Goal: Task Accomplishment & Management: Manage account settings

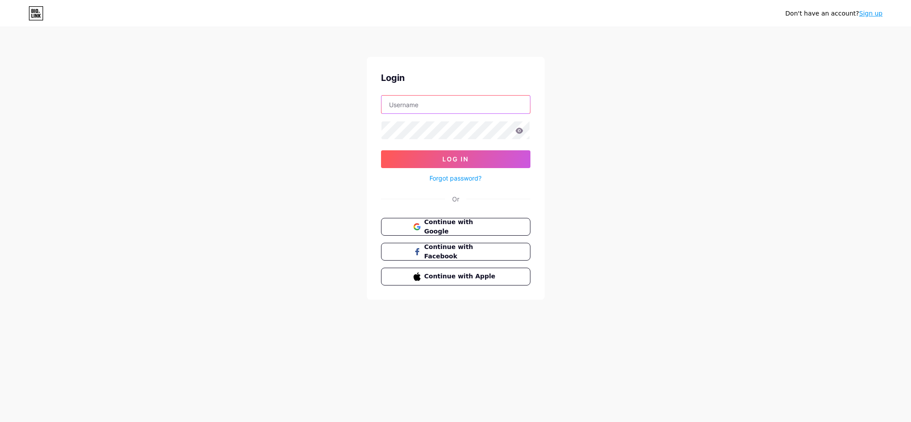
click at [453, 109] on input "text" at bounding box center [455, 105] width 148 height 18
type input "[EMAIL_ADDRESS][DOMAIN_NAME]"
click at [466, 105] on input "[EMAIL_ADDRESS][DOMAIN_NAME]" at bounding box center [455, 105] width 148 height 18
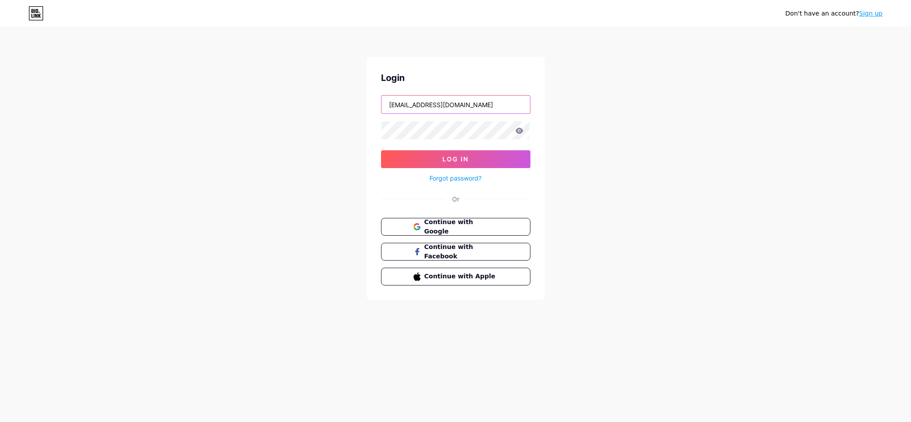
click at [466, 105] on input "[EMAIL_ADDRESS][DOMAIN_NAME]" at bounding box center [455, 105] width 148 height 18
click at [461, 224] on span "Continue with Google" at bounding box center [461, 226] width 74 height 19
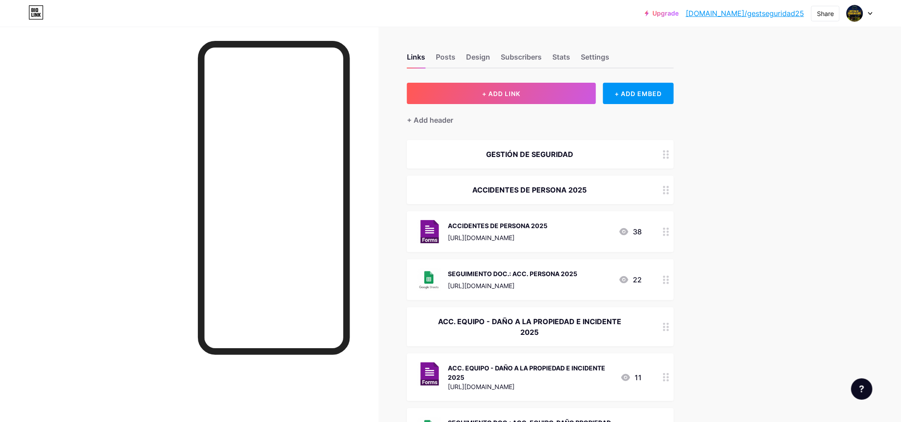
drag, startPoint x: 900, startPoint y: 52, endPoint x: 903, endPoint y: 75, distance: 22.9
click at [570, 88] on button "+ ADD LINK" at bounding box center [501, 93] width 189 height 21
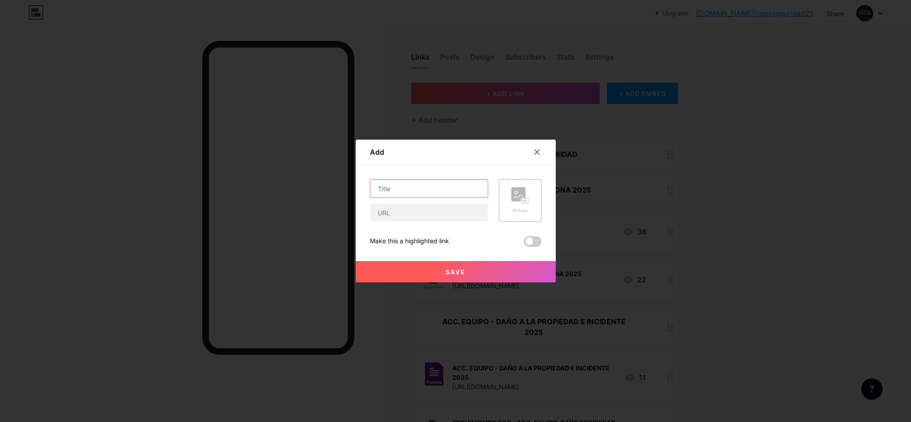
click at [428, 193] on input "text" at bounding box center [428, 189] width 117 height 18
paste input "PERSONAL CON [MEDICAL_DATA] y/o AGOTAMIENTO"
type input "PERSONAL CON [MEDICAL_DATA] y/o AGOTAMIENTO"
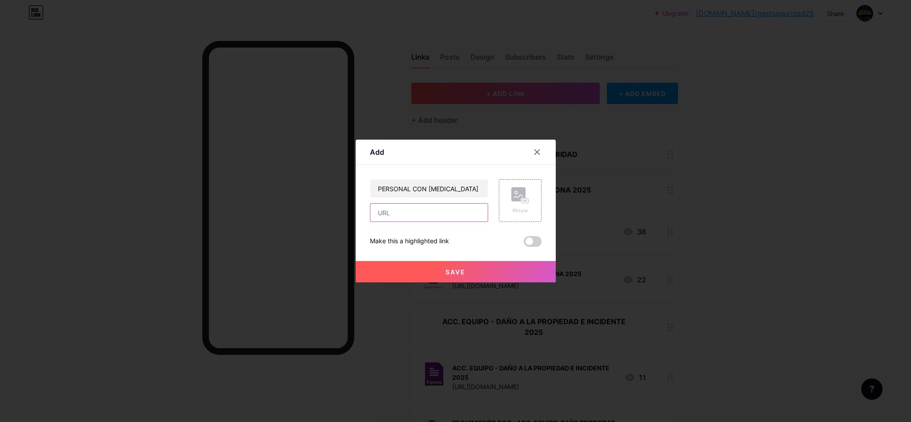
click at [431, 210] on input "text" at bounding box center [428, 213] width 117 height 18
click at [453, 217] on input "text" at bounding box center [428, 213] width 117 height 18
paste input "[URL][DOMAIN_NAME]"
type input "[URL][DOMAIN_NAME]"
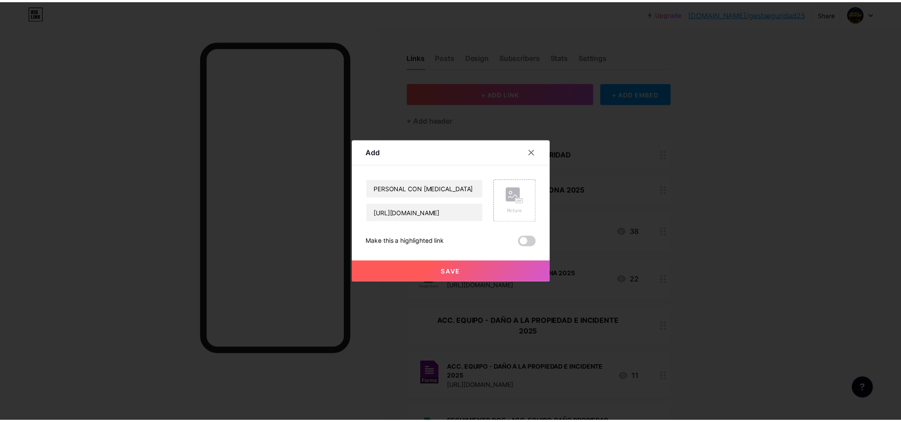
scroll to position [0, 0]
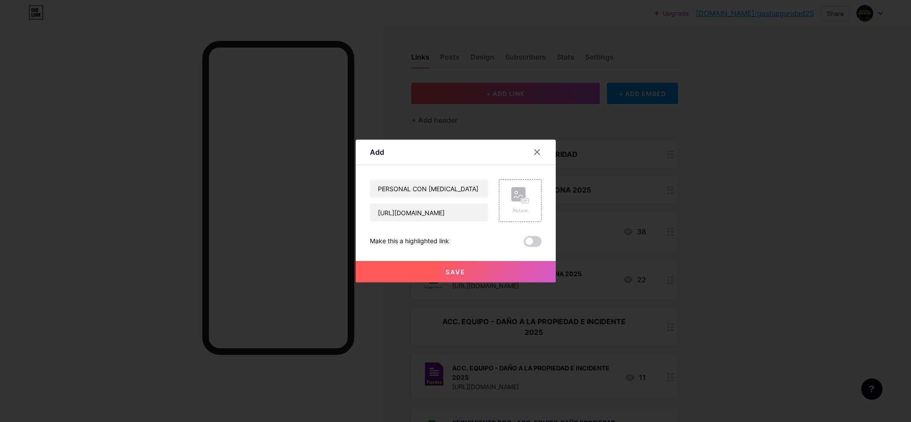
click at [470, 266] on button "Save" at bounding box center [456, 271] width 200 height 21
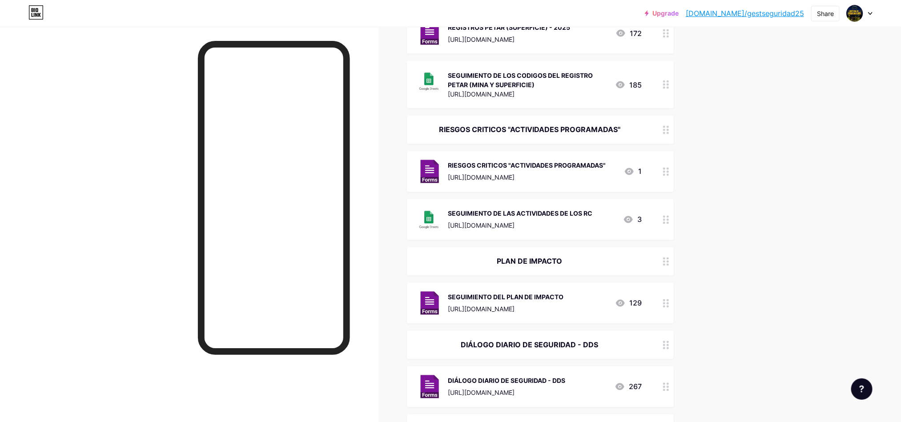
scroll to position [926, 0]
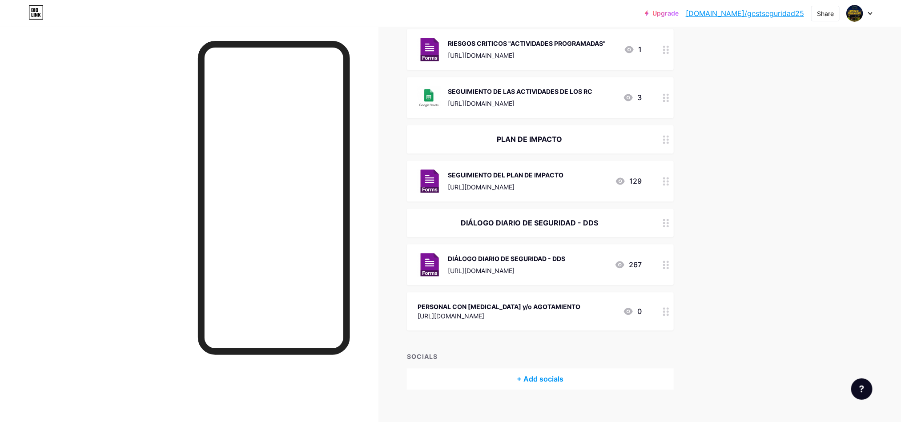
click at [661, 302] on div "PERSONAL CON [MEDICAL_DATA] y/o AGOTAMIENTO [URL][DOMAIN_NAME] 0" at bounding box center [540, 311] width 267 height 38
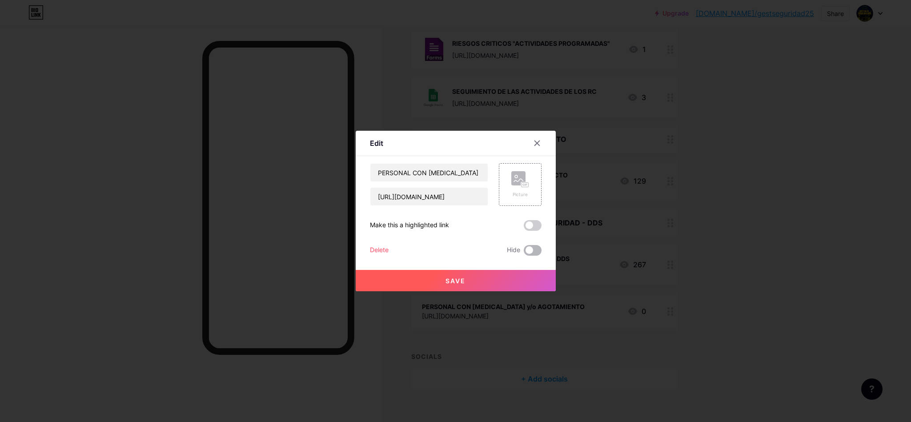
click at [535, 247] on span at bounding box center [533, 250] width 18 height 11
click at [524, 252] on input "checkbox" at bounding box center [524, 252] width 0 height 0
click at [521, 180] on icon at bounding box center [520, 179] width 18 height 16
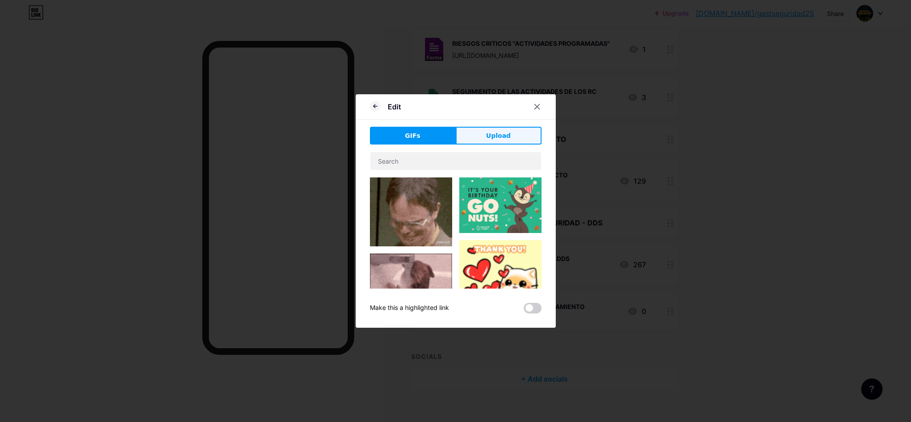
click at [489, 138] on span "Upload" at bounding box center [498, 135] width 24 height 9
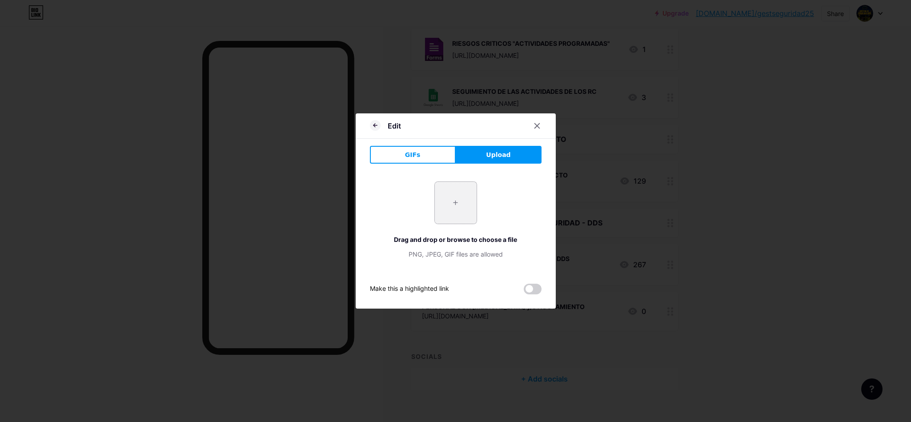
click at [463, 204] on input "file" at bounding box center [456, 203] width 42 height 42
type input "C:\fakepath\FORMS.png"
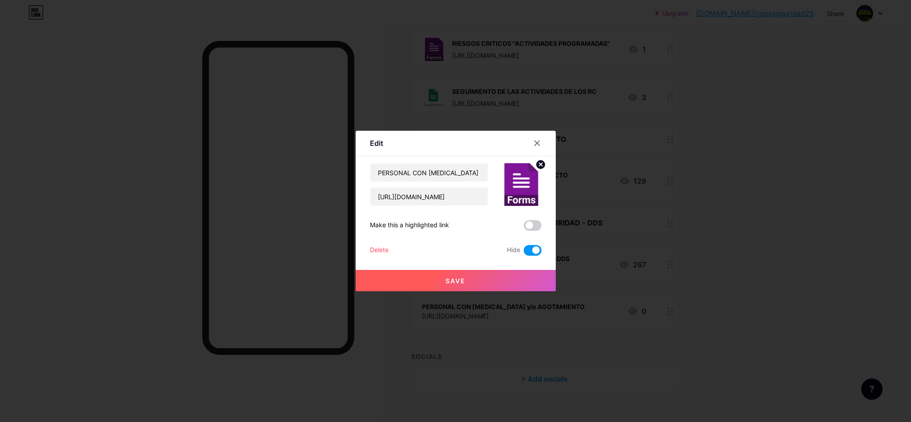
click at [479, 282] on button "Save" at bounding box center [456, 280] width 200 height 21
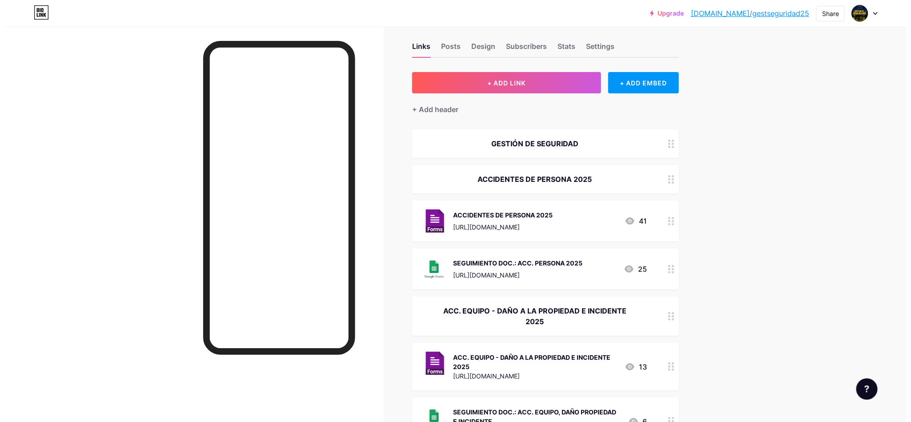
scroll to position [0, 0]
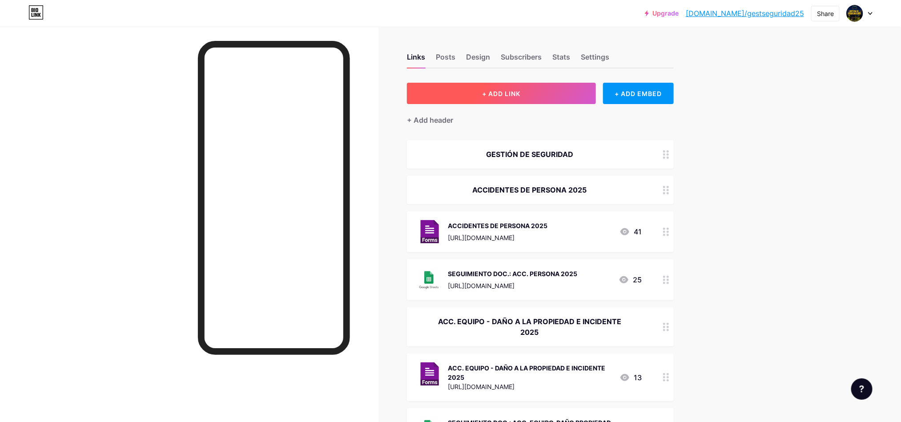
click at [541, 91] on button "+ ADD LINK" at bounding box center [501, 93] width 189 height 21
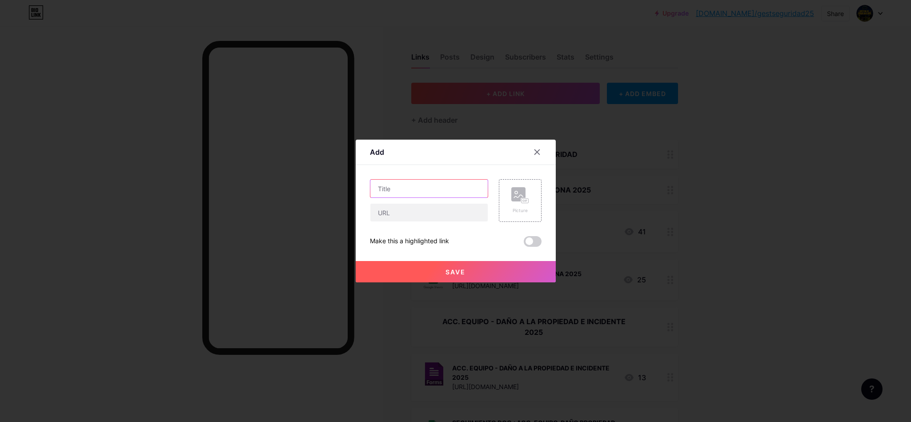
click at [431, 192] on input "text" at bounding box center [428, 189] width 117 height 18
type input "s"
drag, startPoint x: 468, startPoint y: 187, endPoint x: 487, endPoint y: 190, distance: 19.3
click at [489, 192] on div "SEGUIMIENTO DE LOS EVENTOS OCURRIDOS POR Picture" at bounding box center [456, 200] width 172 height 43
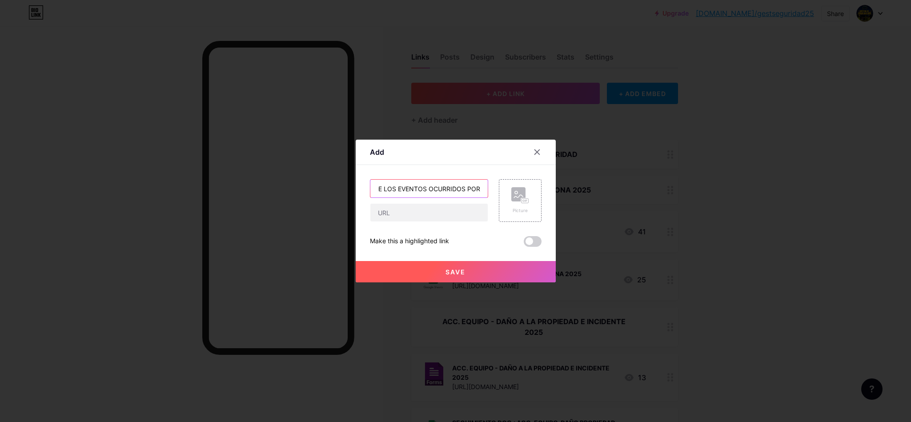
click at [481, 187] on input "SEGUIMIENTO DE LOS EVENTOS OCURRIDOS POR" at bounding box center [428, 189] width 117 height 18
click at [479, 190] on input "SEGUIMIENTO DE LOS EVENTOS OCURRIDOS POR" at bounding box center [428, 189] width 117 height 18
paste input "[MEDICAL_DATA] y/o AGOTAMIENTO"
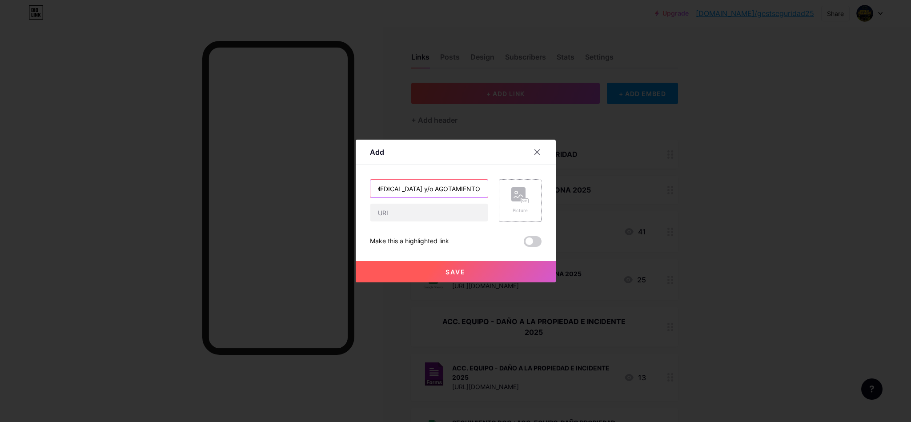
type input "SEGUIMIENTO DE LOS EVENTOS OCURRIDOS POR [MEDICAL_DATA] y/o AGOTAMIENTO"
click at [521, 199] on rect at bounding box center [525, 200] width 8 height 5
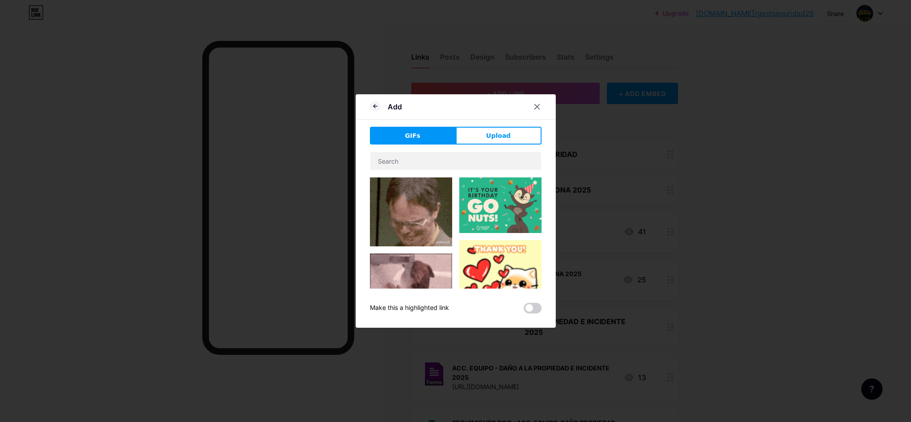
click at [501, 133] on span "Upload" at bounding box center [498, 135] width 24 height 9
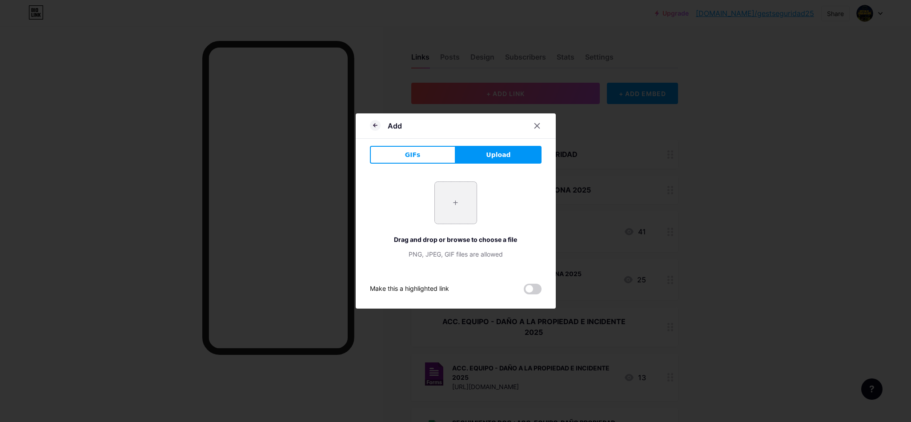
click at [459, 192] on input "file" at bounding box center [456, 203] width 42 height 42
type input "C:\fakepath\SHEETS.png"
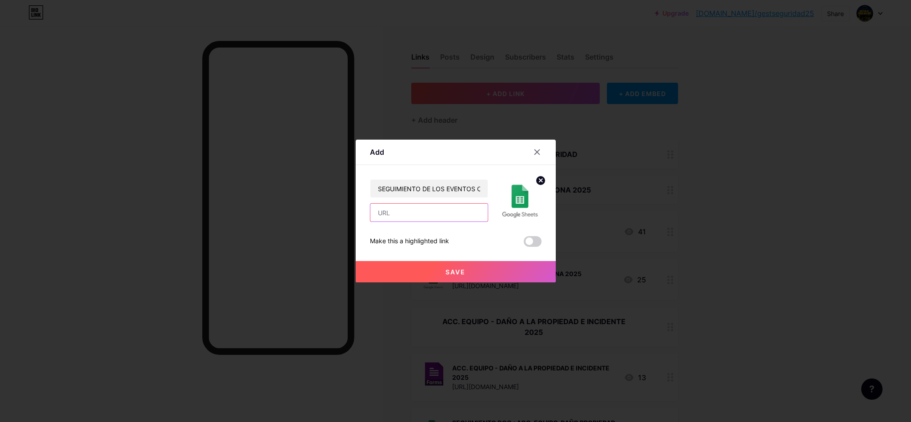
click at [404, 212] on input "text" at bounding box center [428, 213] width 117 height 18
click at [443, 215] on input "text" at bounding box center [428, 213] width 117 height 18
paste input "[URL][DOMAIN_NAME]"
type input "[URL][DOMAIN_NAME]"
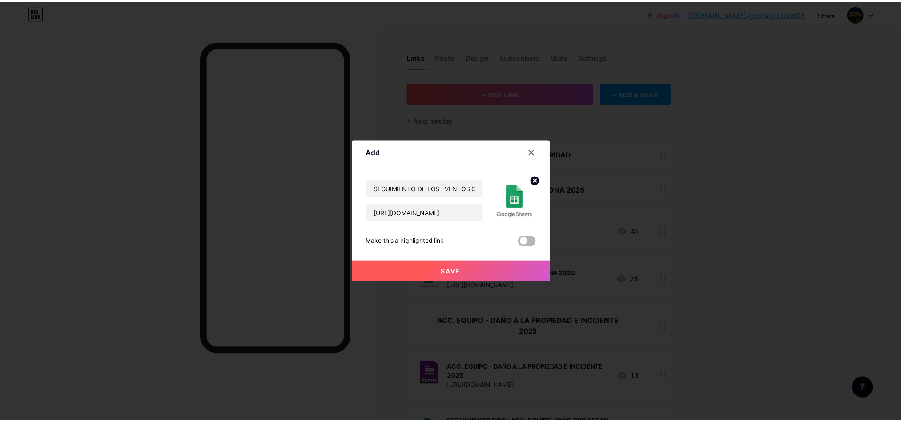
scroll to position [0, 0]
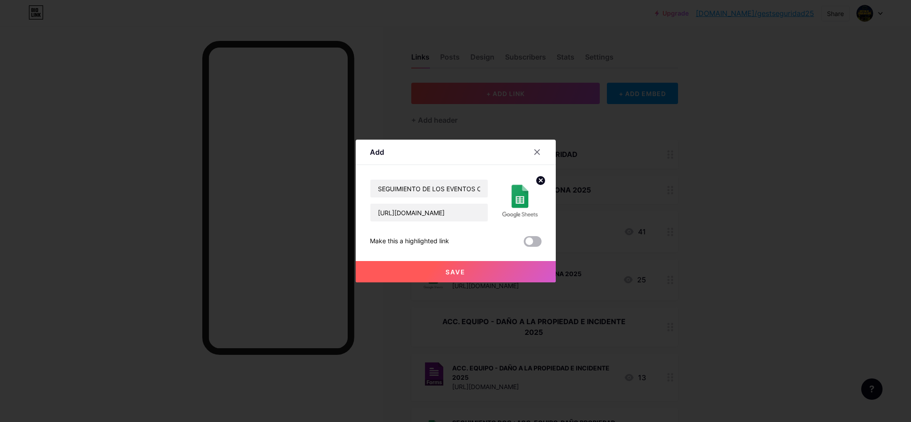
click at [537, 239] on span at bounding box center [533, 241] width 18 height 11
click at [524, 244] on input "checkbox" at bounding box center [524, 244] width 0 height 0
click at [492, 272] on button "Save" at bounding box center [456, 271] width 200 height 21
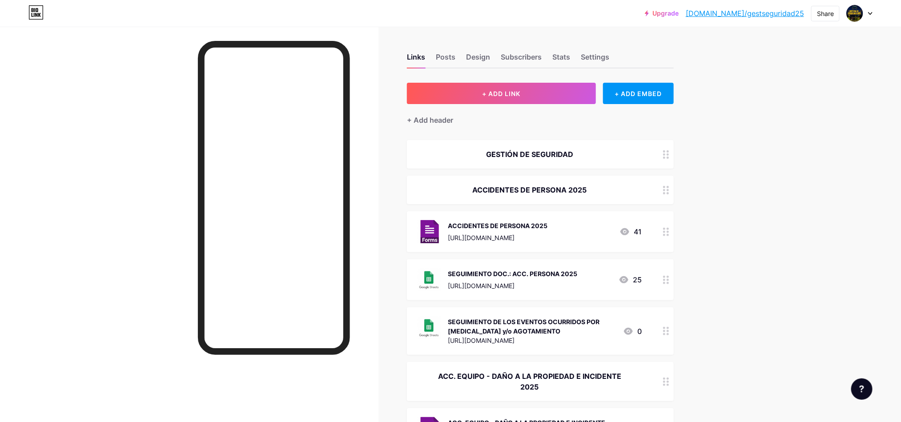
click at [585, 322] on div "SEGUIMIENTO DE LOS EVENTOS OCURRIDOS POR [MEDICAL_DATA] y/o AGOTAMIENTO" at bounding box center [532, 326] width 168 height 19
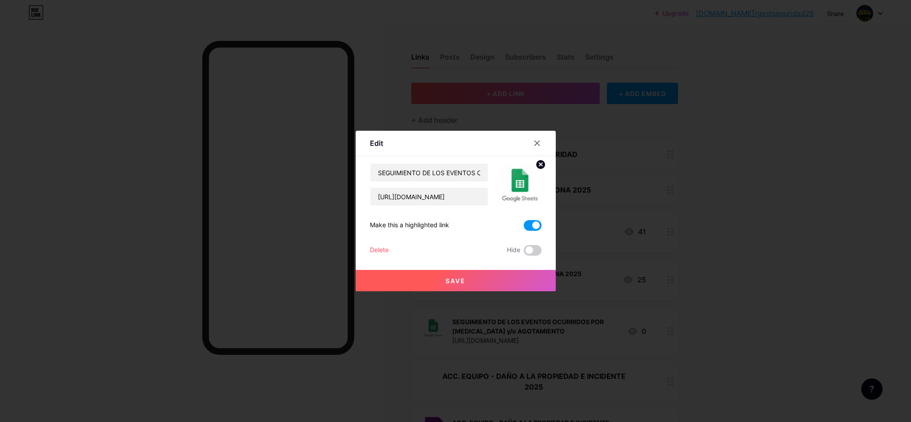
click at [533, 223] on span at bounding box center [533, 225] width 18 height 11
click at [524, 228] on input "checkbox" at bounding box center [524, 228] width 0 height 0
click at [535, 249] on span at bounding box center [533, 250] width 18 height 11
click at [524, 252] on input "checkbox" at bounding box center [524, 252] width 0 height 0
click at [494, 281] on button "Save" at bounding box center [456, 280] width 200 height 21
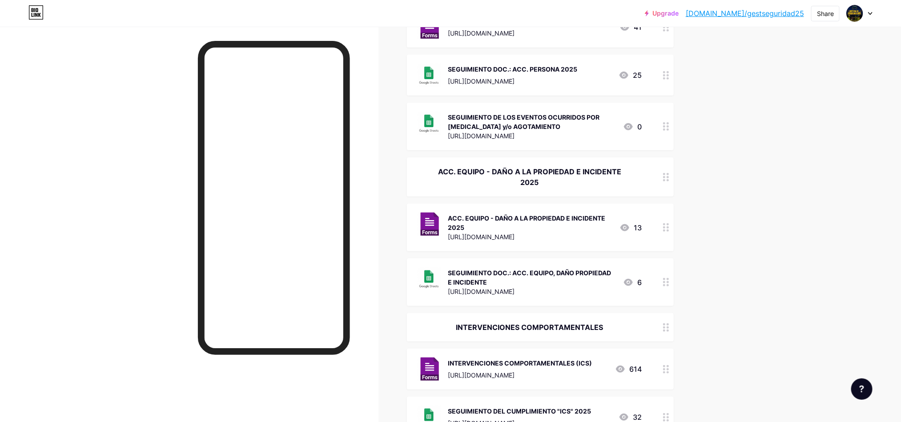
scroll to position [214, 0]
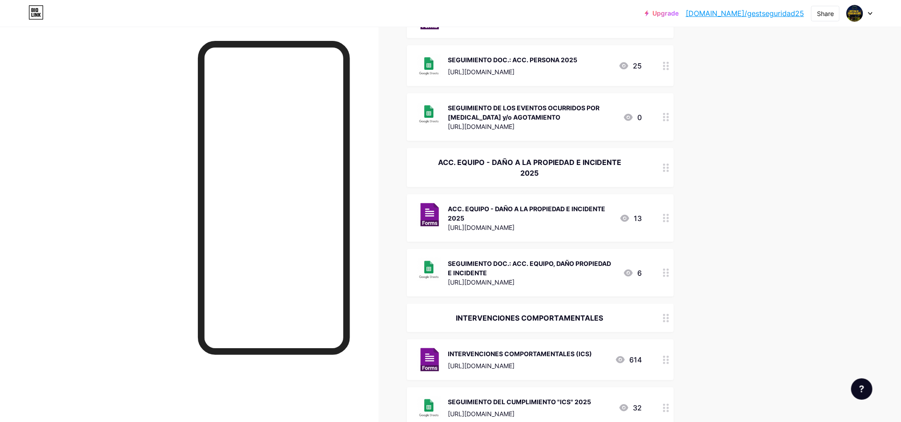
drag, startPoint x: 567, startPoint y: 119, endPoint x: 549, endPoint y: 281, distance: 163.7
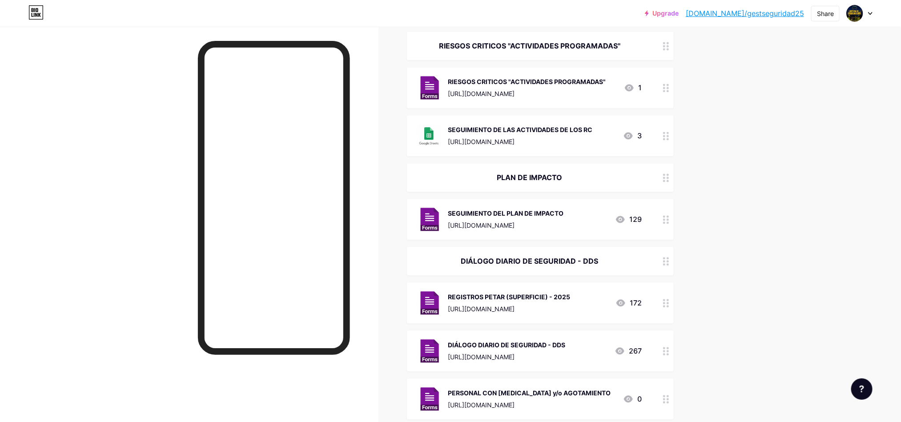
scroll to position [884, 0]
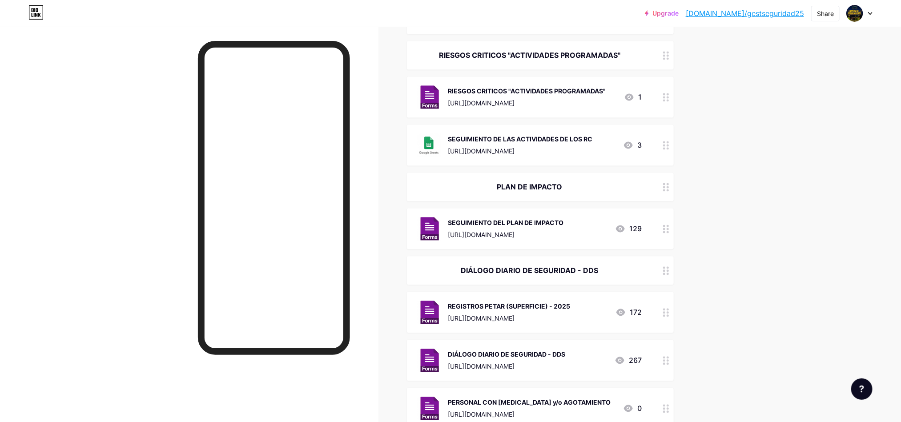
click at [641, 125] on div "SEGUIMIENTO DE LAS ACTIVIDADES DE LOS RC [URL][DOMAIN_NAME] 3" at bounding box center [540, 145] width 267 height 41
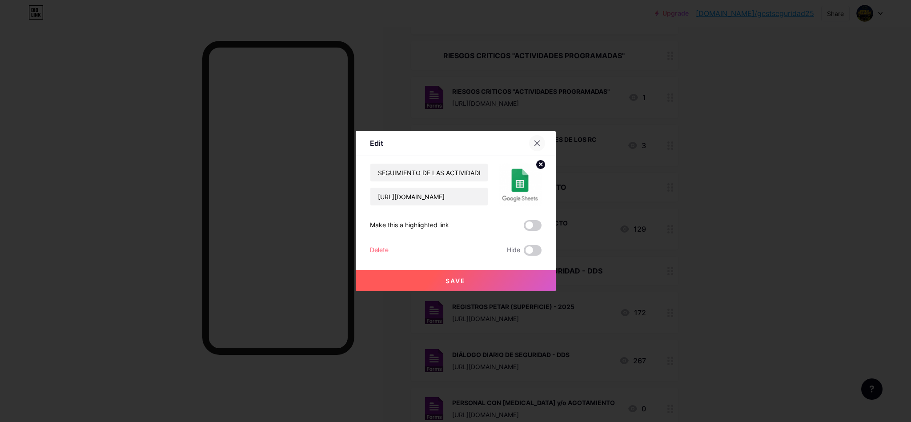
click at [536, 146] on div at bounding box center [537, 143] width 16 height 16
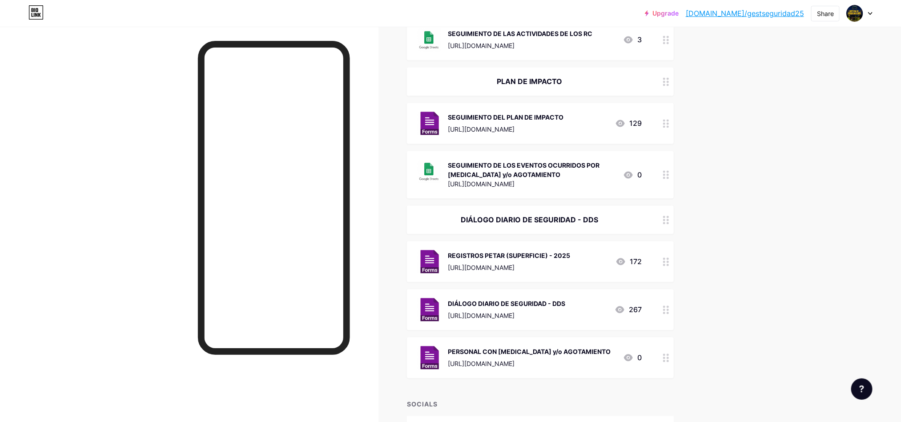
scroll to position [983, 0]
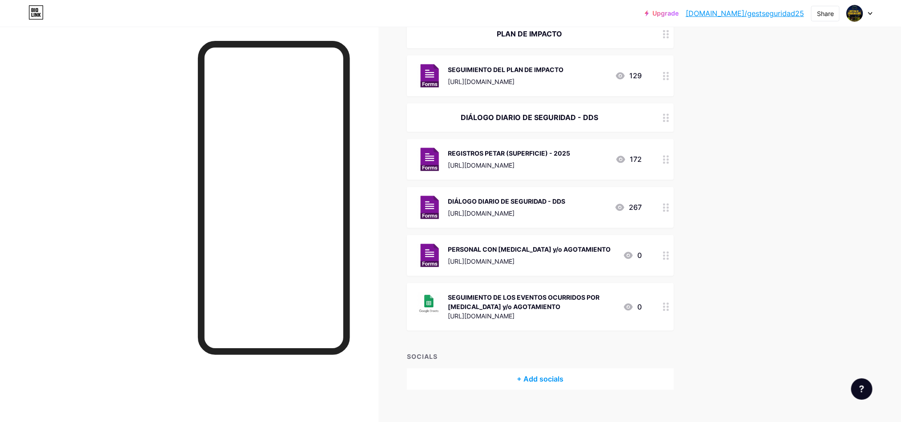
click at [578, 256] on div "[URL][DOMAIN_NAME]" at bounding box center [529, 260] width 163 height 9
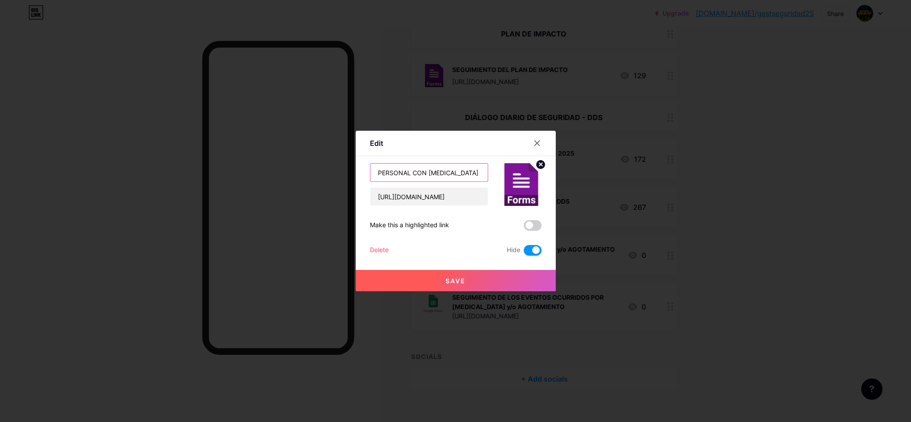
drag, startPoint x: 427, startPoint y: 174, endPoint x: 361, endPoint y: 165, distance: 67.2
click at [361, 165] on div "Edit Content YouTube Play YouTube video without leaving your page. ADD Vimeo Pl…" at bounding box center [456, 211] width 200 height 160
type input "[MEDICAL_DATA] y/o AGOTAMIENTO"
click at [490, 283] on button "Save" at bounding box center [456, 280] width 200 height 21
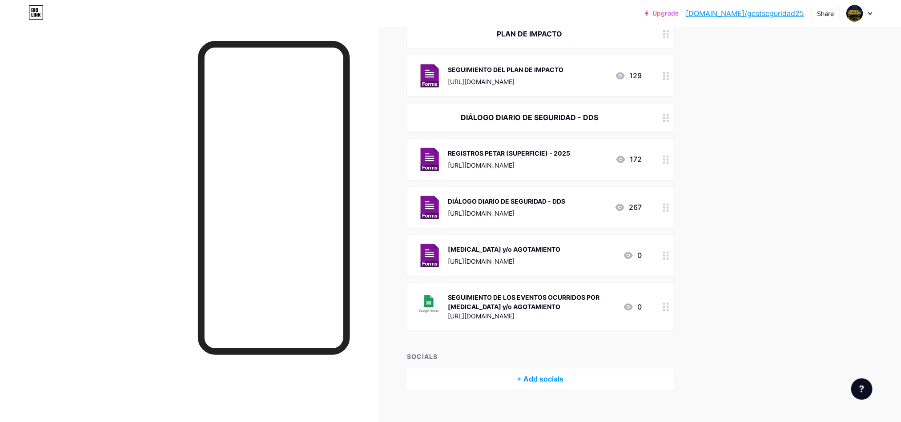
click at [542, 244] on div "[MEDICAL_DATA] y/o AGOTAMIENTO [URL][DOMAIN_NAME]" at bounding box center [504, 255] width 112 height 23
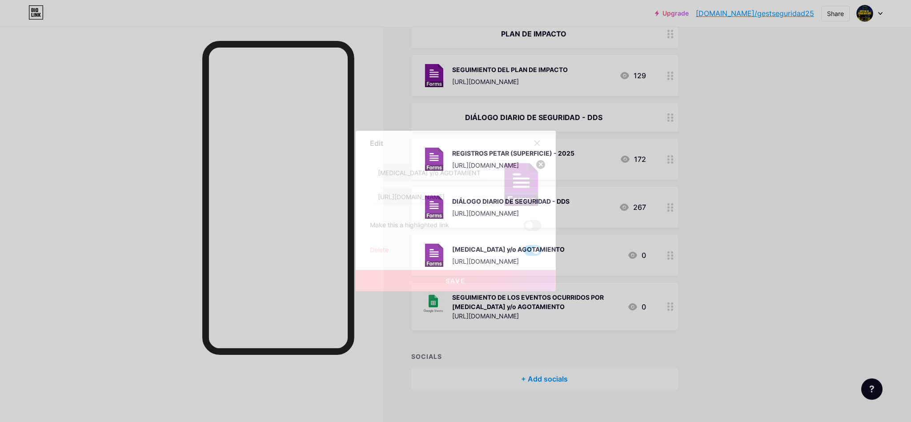
click at [500, 279] on button "Save" at bounding box center [456, 280] width 200 height 21
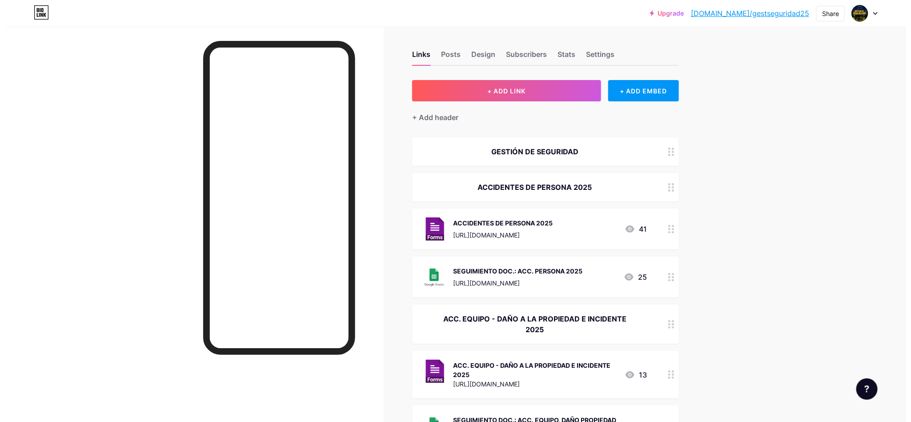
scroll to position [0, 0]
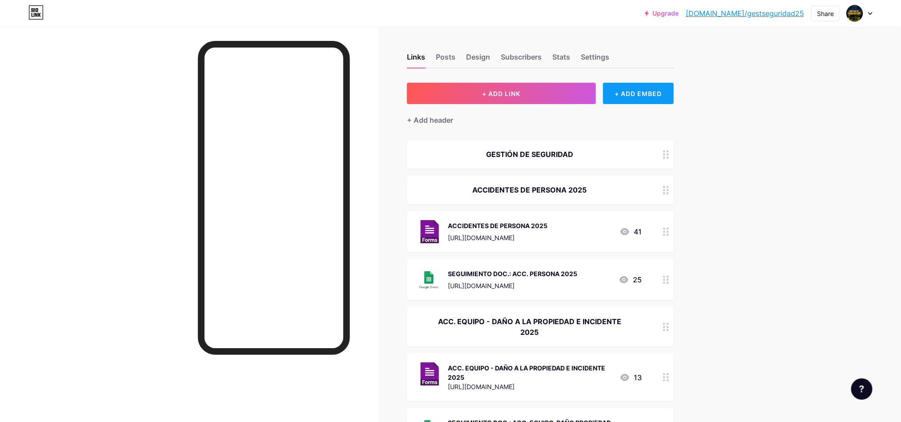
click at [651, 92] on div "+ ADD EMBED" at bounding box center [638, 93] width 71 height 21
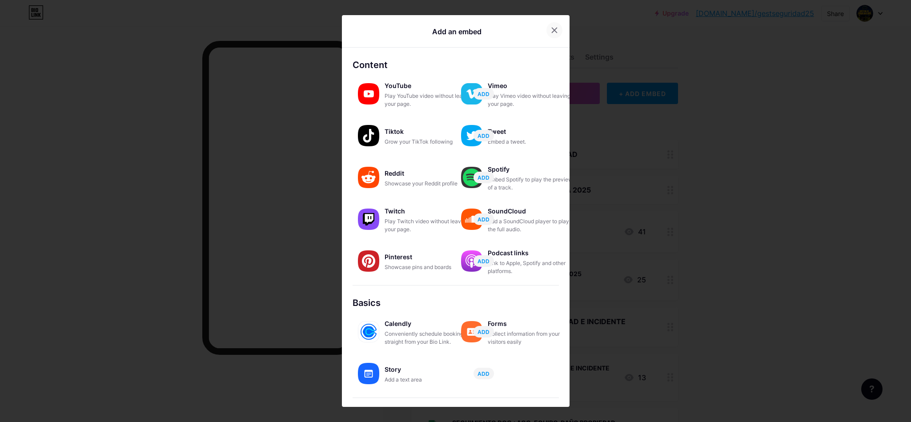
click at [551, 27] on icon at bounding box center [554, 30] width 7 height 7
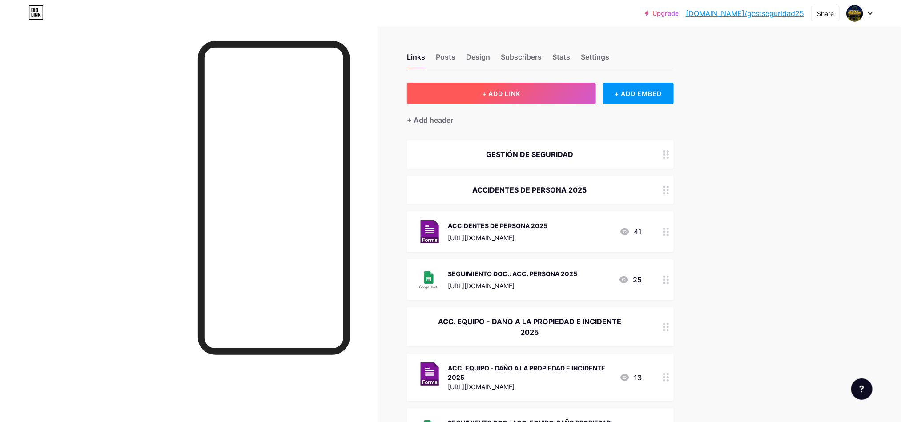
click at [537, 92] on button "+ ADD LINK" at bounding box center [501, 93] width 189 height 21
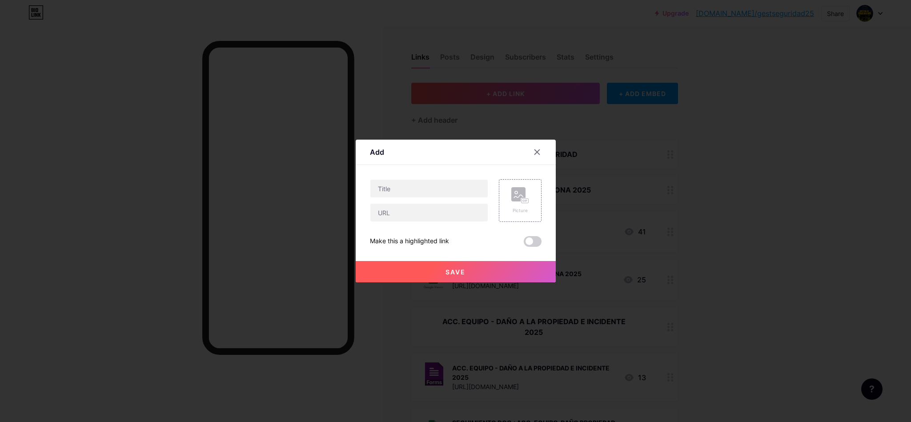
click at [538, 156] on div at bounding box center [537, 152] width 16 height 16
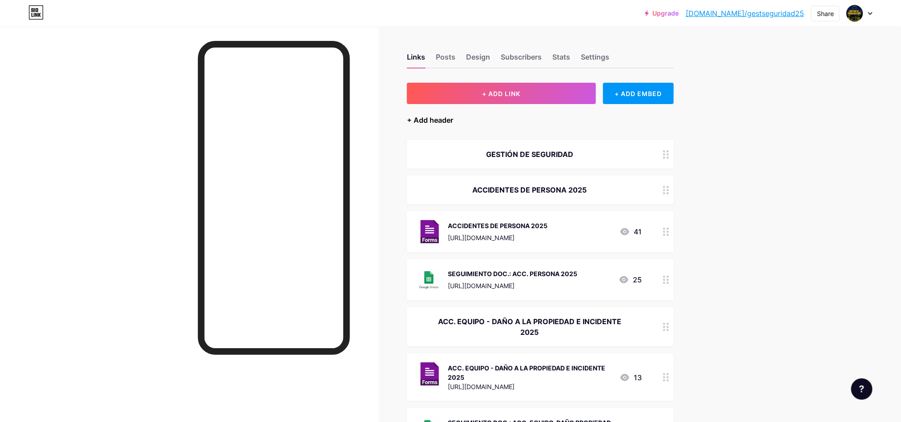
click at [431, 116] on div "+ Add header" at bounding box center [430, 120] width 46 height 11
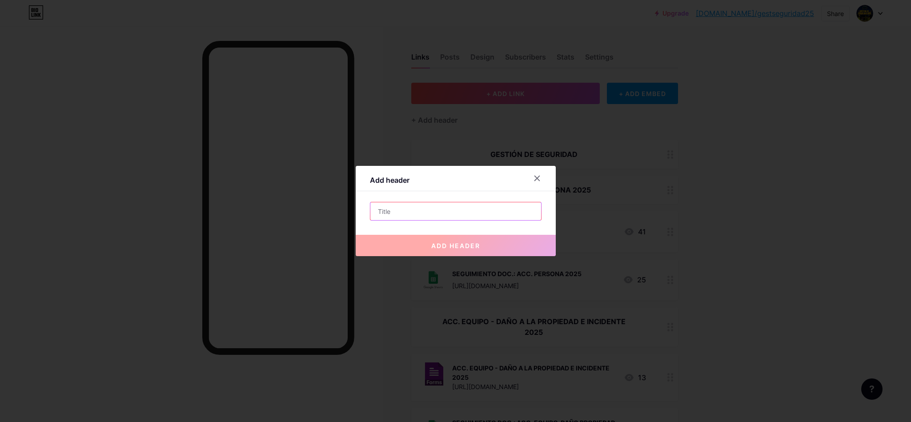
click at [415, 209] on input "text" at bounding box center [455, 211] width 171 height 18
paste input "PERSONAL CON [MEDICAL_DATA] y/o AGOTAMIENTO"
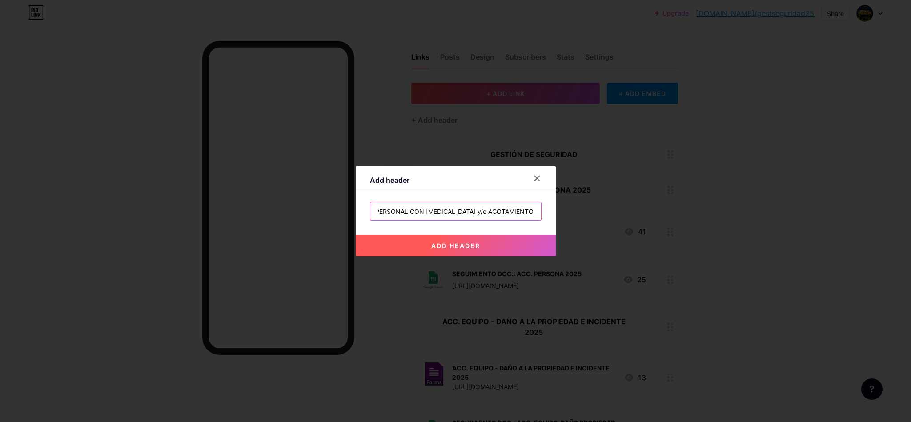
type input "PERSONAL CON [MEDICAL_DATA] y/o AGOTAMIENTO"
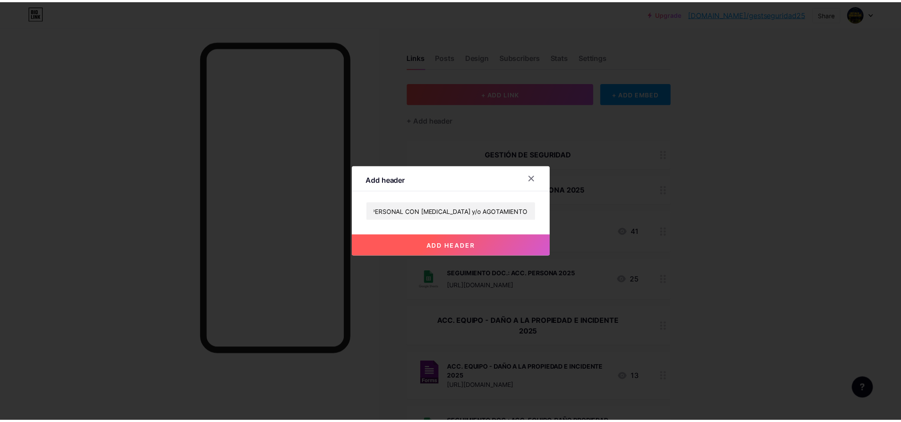
scroll to position [0, 0]
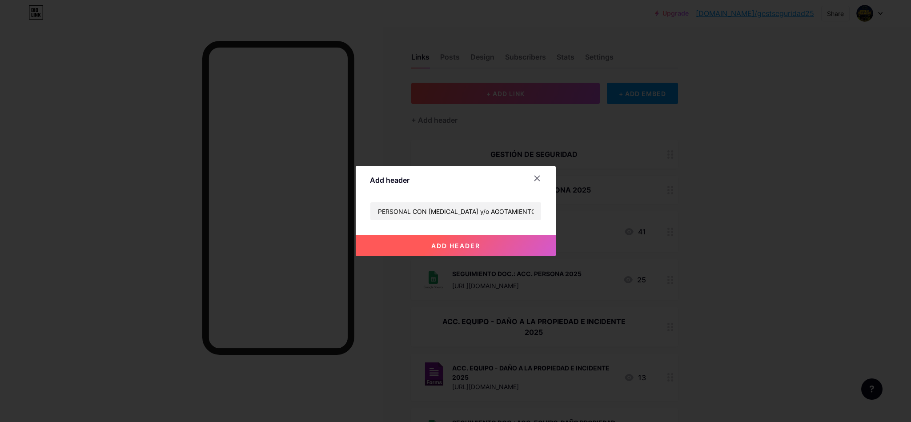
click at [457, 247] on button "add header" at bounding box center [456, 245] width 200 height 21
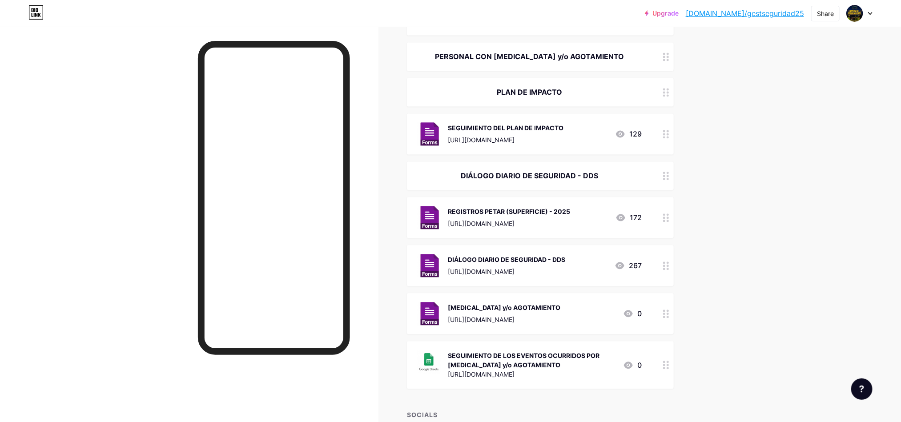
scroll to position [972, 0]
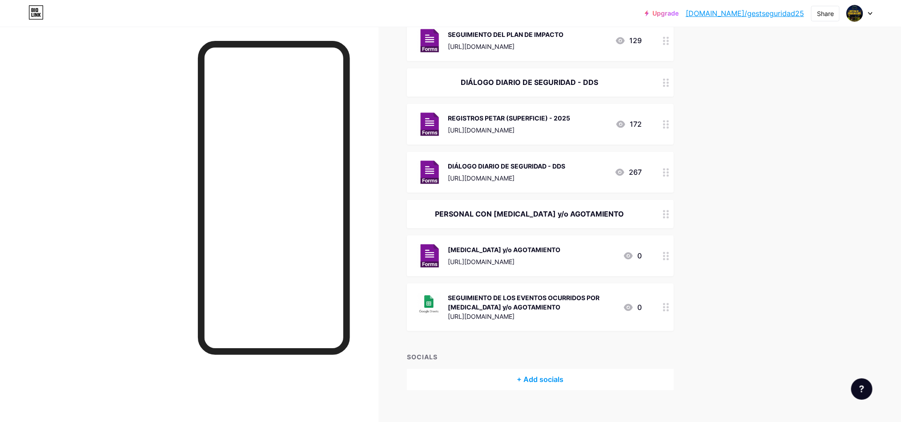
click at [627, 207] on div "PERSONAL CON [MEDICAL_DATA] y/o AGOTAMIENTO" at bounding box center [540, 214] width 267 height 28
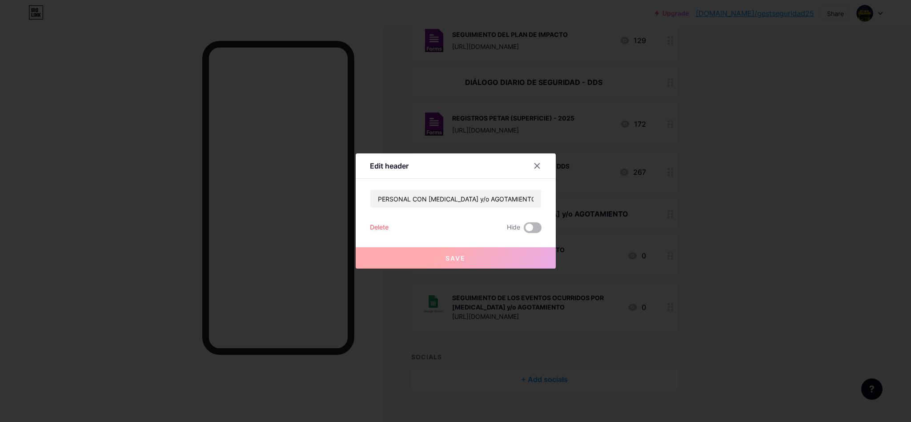
click at [539, 226] on span at bounding box center [533, 227] width 18 height 11
click at [524, 230] on input "checkbox" at bounding box center [524, 230] width 0 height 0
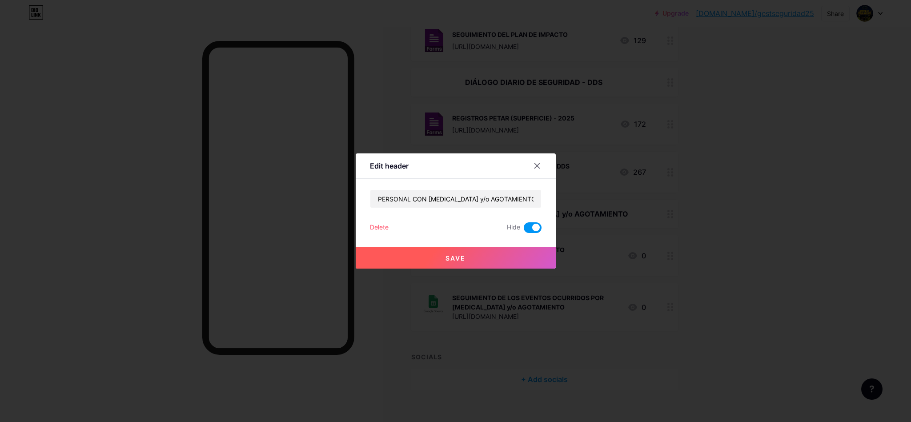
click at [509, 257] on button "Save" at bounding box center [456, 257] width 200 height 21
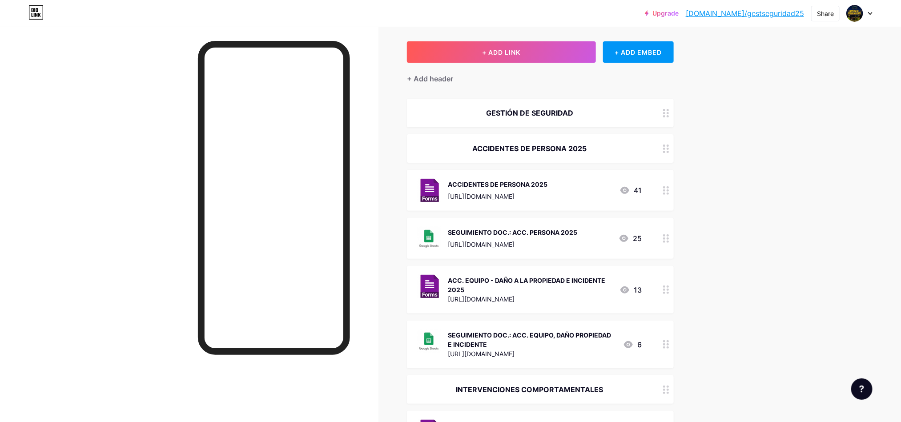
scroll to position [27, 0]
